Goal: Task Accomplishment & Management: Use online tool/utility

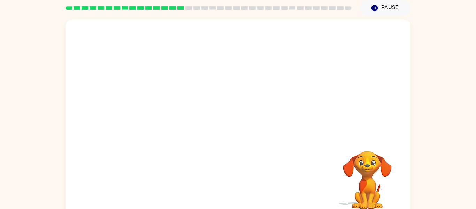
scroll to position [36, 0]
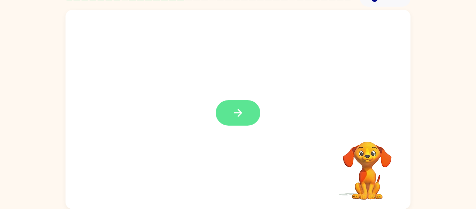
click at [243, 102] on button "button" at bounding box center [238, 112] width 45 height 25
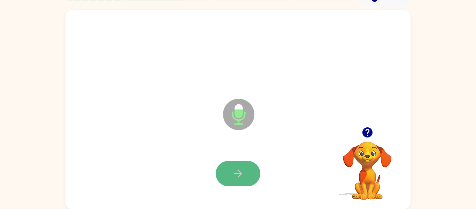
click at [239, 183] on button "button" at bounding box center [238, 173] width 45 height 25
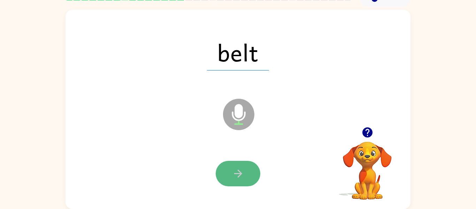
click at [235, 174] on icon "button" at bounding box center [238, 173] width 12 height 12
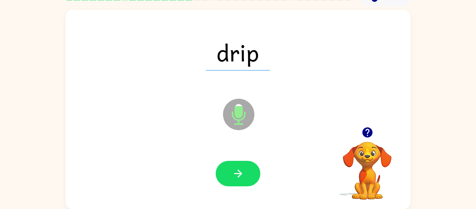
scroll to position [36, 0]
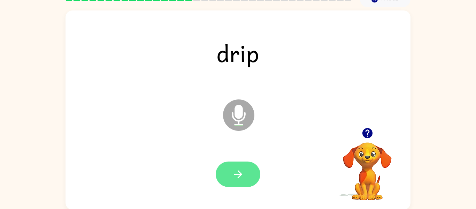
click at [241, 179] on icon "button" at bounding box center [238, 174] width 12 height 12
click at [242, 172] on icon "button" at bounding box center [238, 174] width 12 height 12
click at [238, 172] on icon "button" at bounding box center [238, 174] width 12 height 12
click at [235, 170] on icon "button" at bounding box center [238, 174] width 12 height 12
click at [247, 173] on button "button" at bounding box center [238, 173] width 45 height 25
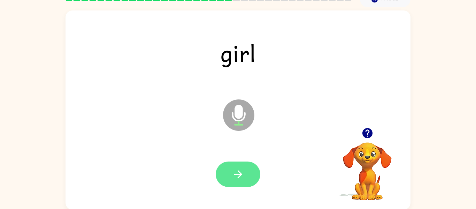
click at [248, 178] on button "button" at bounding box center [238, 173] width 45 height 25
click at [238, 178] on icon "button" at bounding box center [238, 174] width 8 height 8
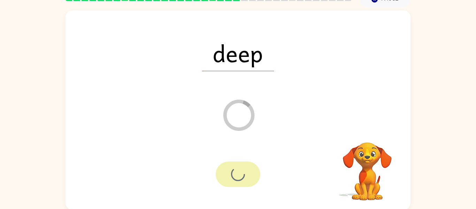
click at [239, 173] on div at bounding box center [238, 173] width 45 height 25
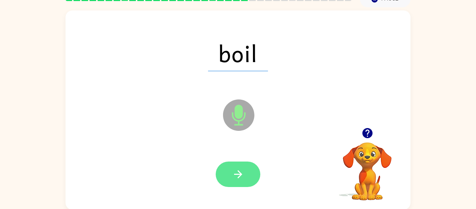
click at [244, 171] on button "button" at bounding box center [238, 173] width 45 height 25
click at [242, 169] on icon "button" at bounding box center [238, 174] width 12 height 12
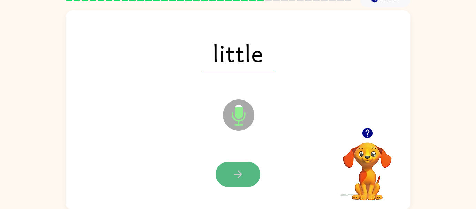
click at [250, 165] on button "button" at bounding box center [238, 173] width 45 height 25
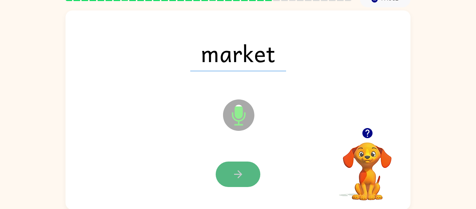
click at [226, 173] on button "button" at bounding box center [238, 173] width 45 height 25
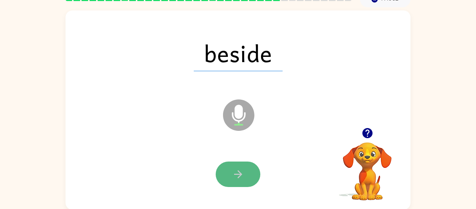
click at [238, 176] on icon "button" at bounding box center [238, 174] width 12 height 12
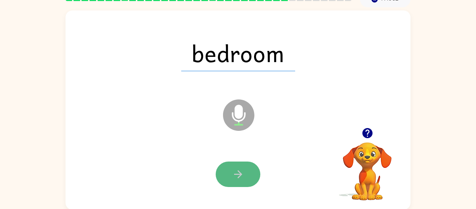
click at [238, 177] on icon "button" at bounding box center [238, 174] width 8 height 8
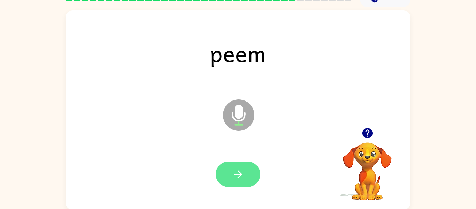
click at [240, 163] on button "button" at bounding box center [238, 173] width 45 height 25
click at [238, 171] on icon "button" at bounding box center [238, 174] width 8 height 8
click at [240, 169] on icon "button" at bounding box center [238, 174] width 12 height 12
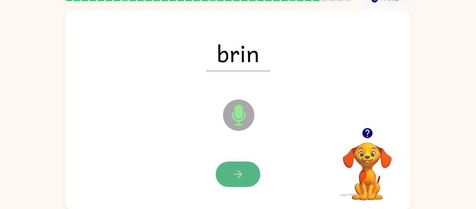
click at [228, 177] on button "button" at bounding box center [238, 173] width 45 height 25
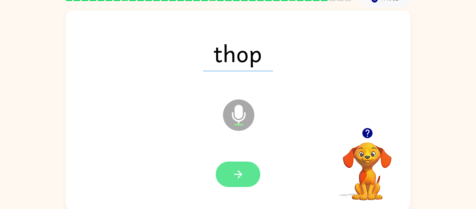
click at [233, 177] on icon "button" at bounding box center [238, 174] width 12 height 12
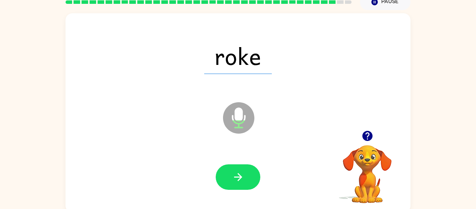
scroll to position [34, 0]
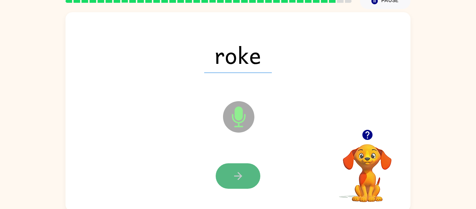
click at [232, 176] on icon "button" at bounding box center [238, 176] width 12 height 12
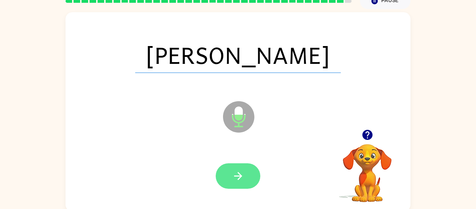
click at [243, 173] on icon "button" at bounding box center [238, 176] width 12 height 12
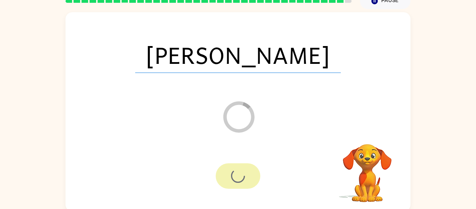
scroll to position [24, 0]
